Goal: Task Accomplishment & Management: Use online tool/utility

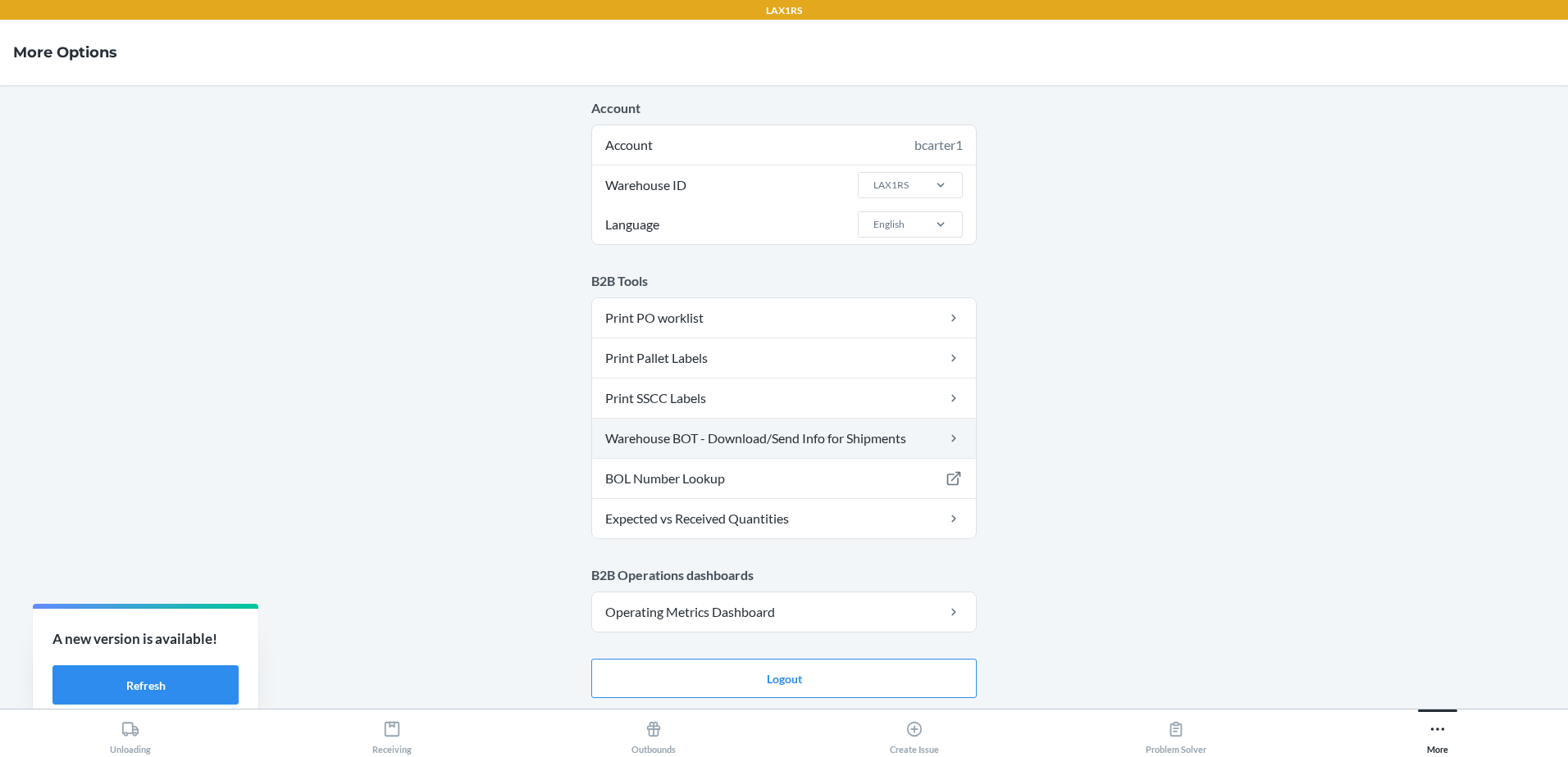
click at [739, 447] on link "Warehouse BOT - Download/Send Info for Shipments" at bounding box center [783, 439] width 383 height 40
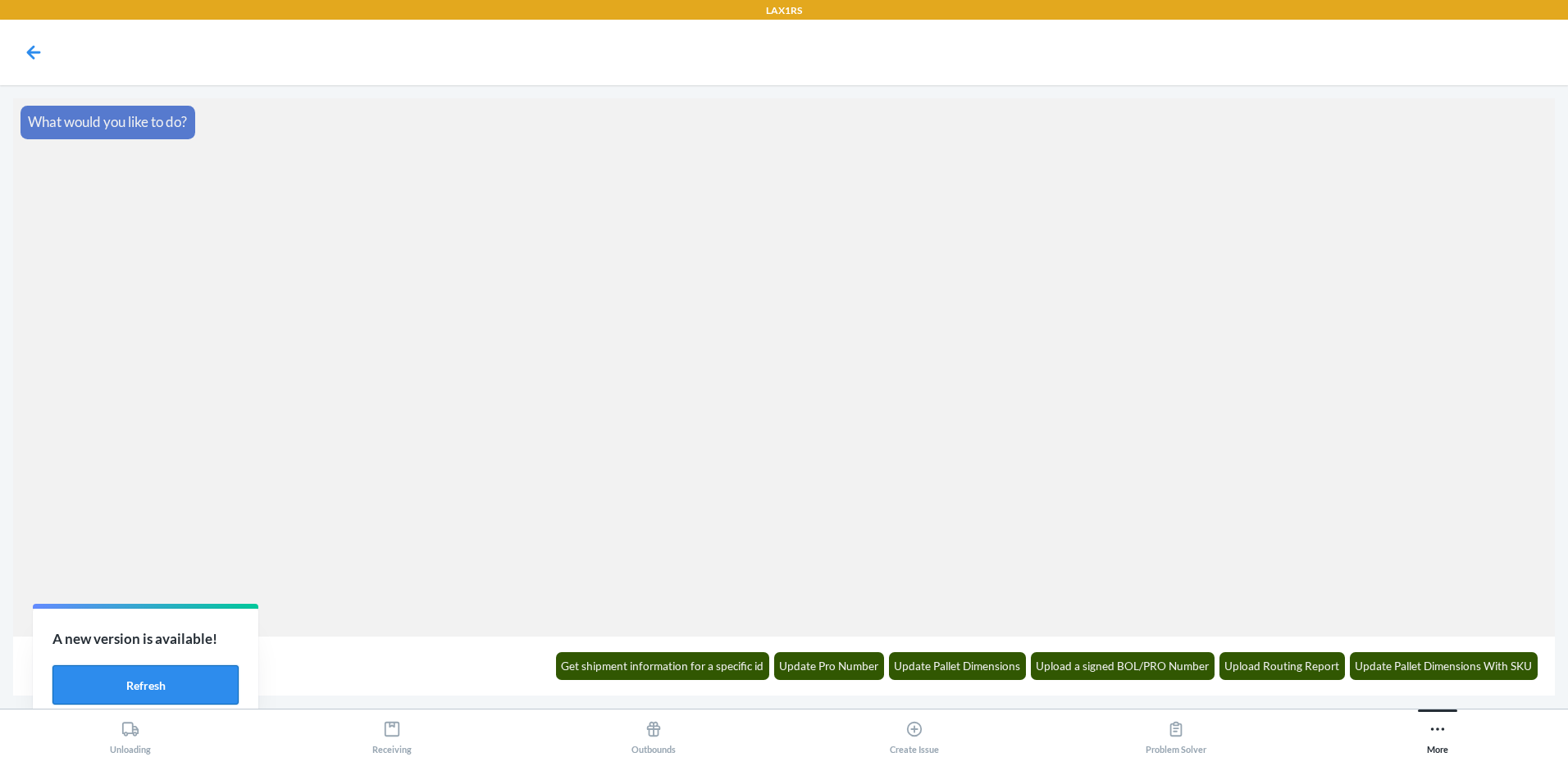
click at [209, 686] on button "Refresh" at bounding box center [145, 685] width 187 height 40
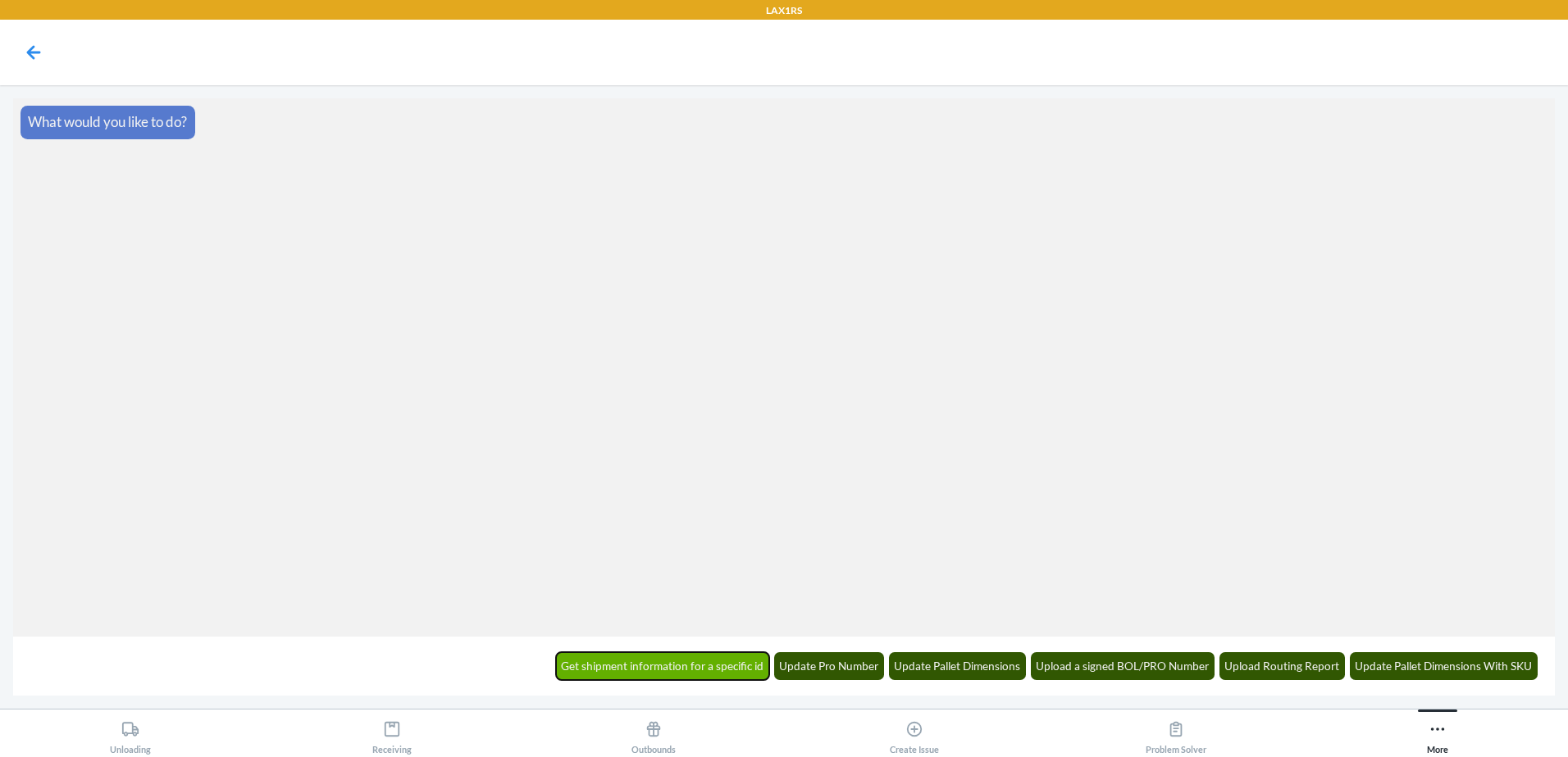
click at [671, 661] on button "Get shipment information for a specific id" at bounding box center [663, 666] width 214 height 27
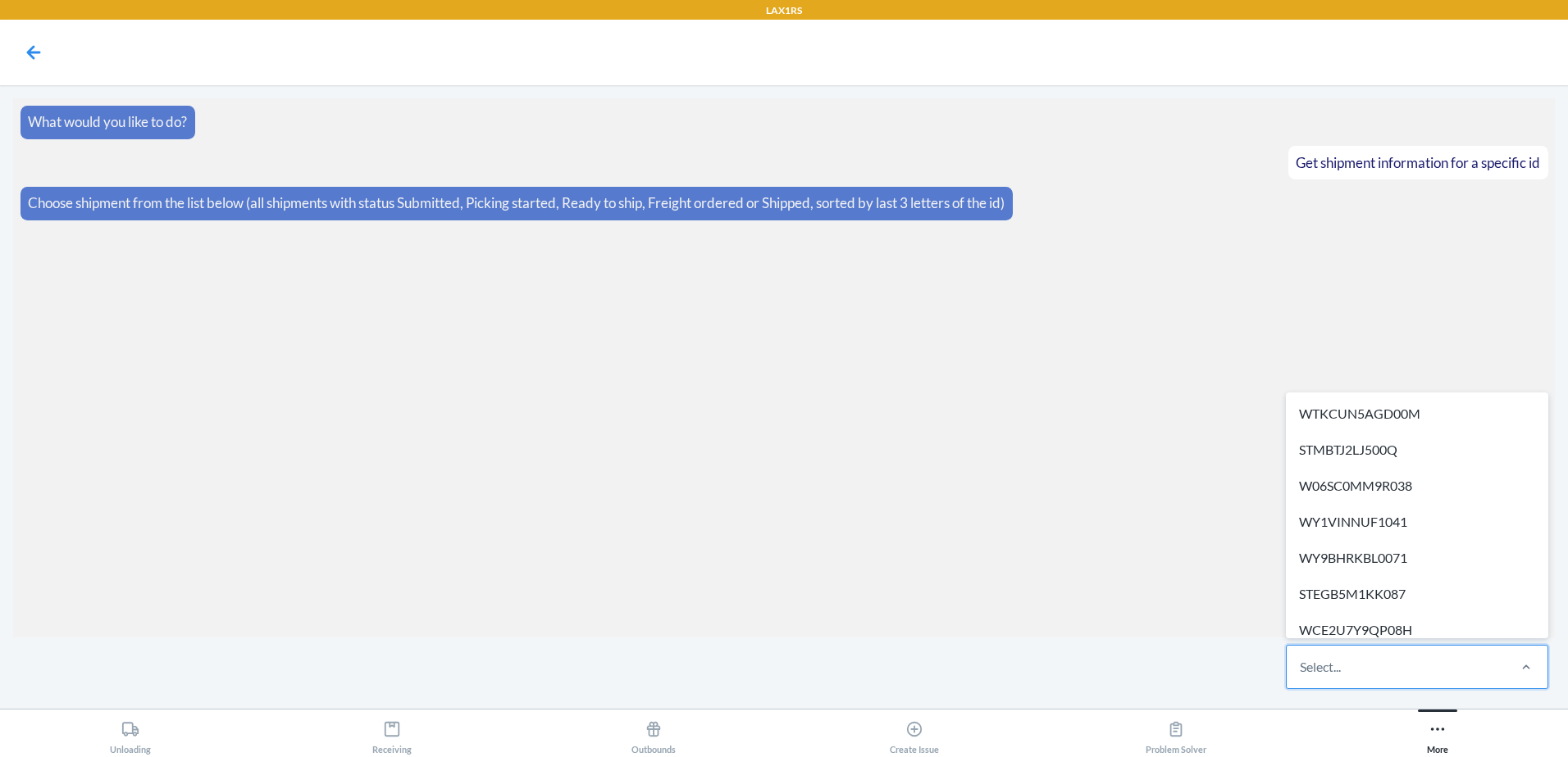
drag, startPoint x: 1360, startPoint y: 670, endPoint x: 1354, endPoint y: 680, distance: 11.7
click at [1360, 671] on div "Select..." at bounding box center [1396, 667] width 218 height 43
click at [1302, 671] on input "option WTKCUN5AGD00M focused, 1 of 592. 592 results available. Use Up and Down …" at bounding box center [1301, 667] width 2 height 20
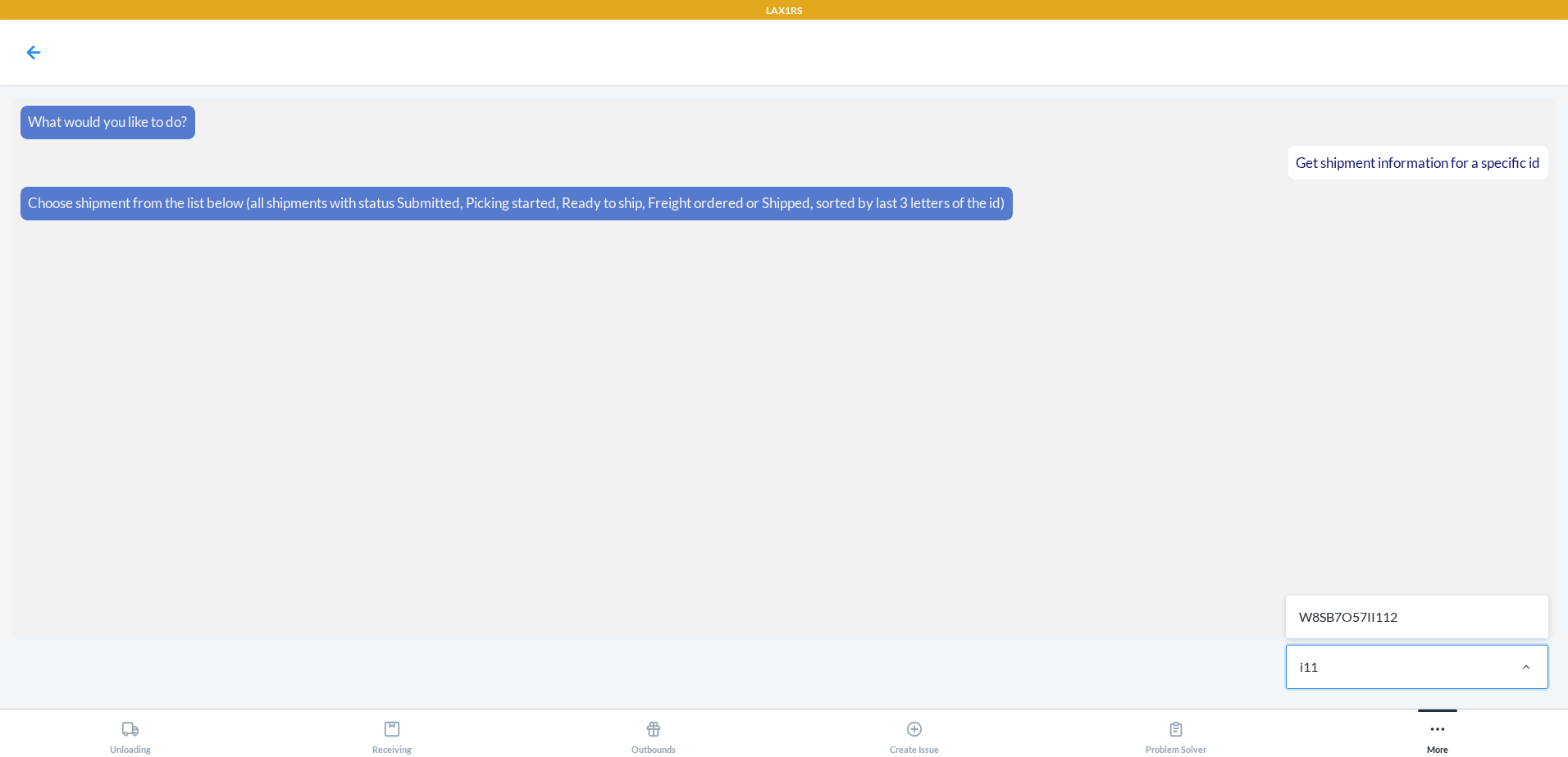
type input "i112"
click at [1427, 616] on div "W8SB7O57II112" at bounding box center [1417, 617] width 256 height 36
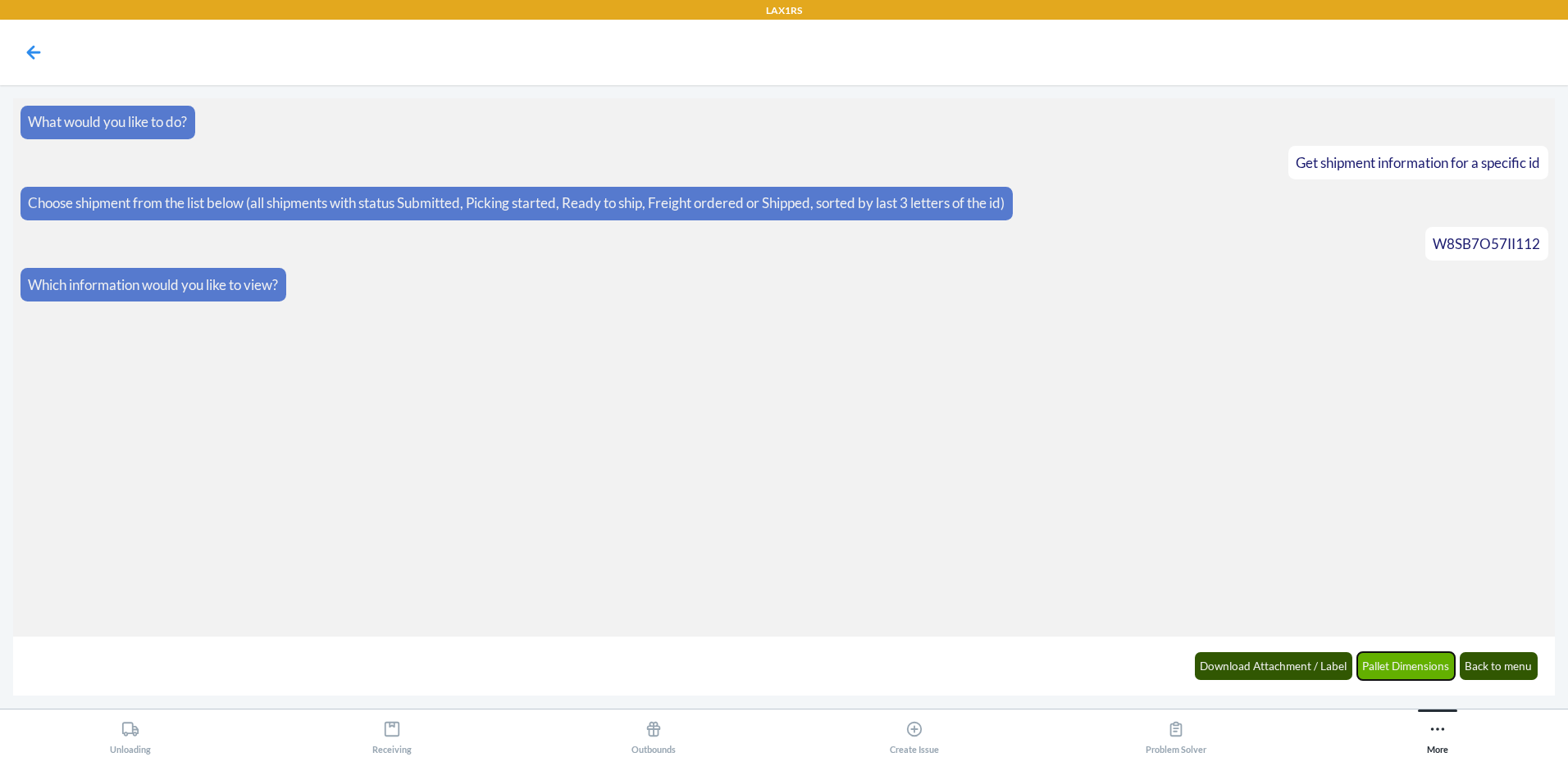
click at [1402, 671] on button "Pallet Dimensions" at bounding box center [1407, 666] width 98 height 27
